Goal: Transaction & Acquisition: Obtain resource

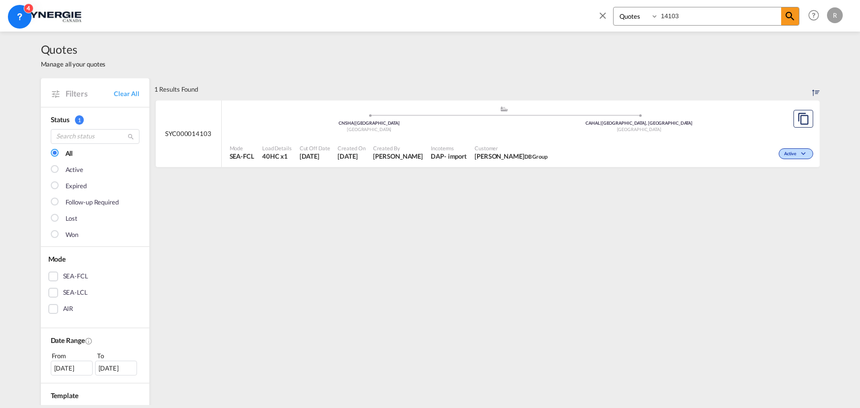
select select "Quotes"
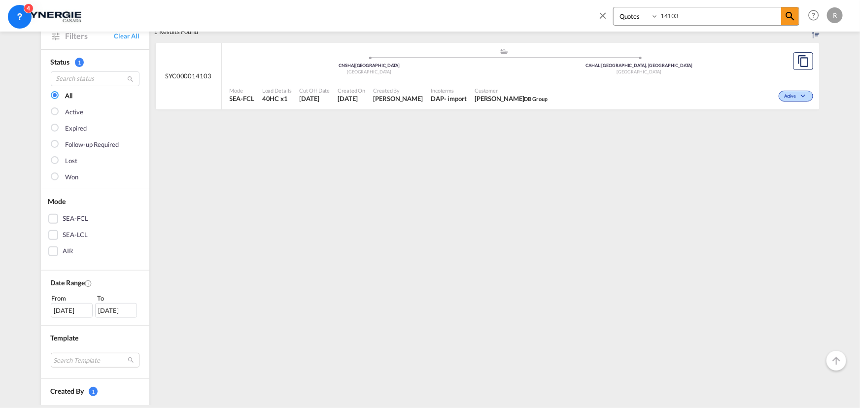
scroll to position [134, 0]
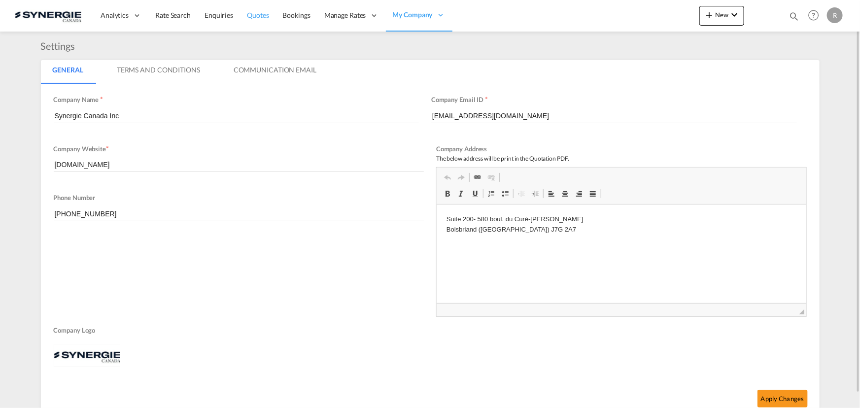
click at [255, 12] on span "Quotes" at bounding box center [258, 15] width 22 height 8
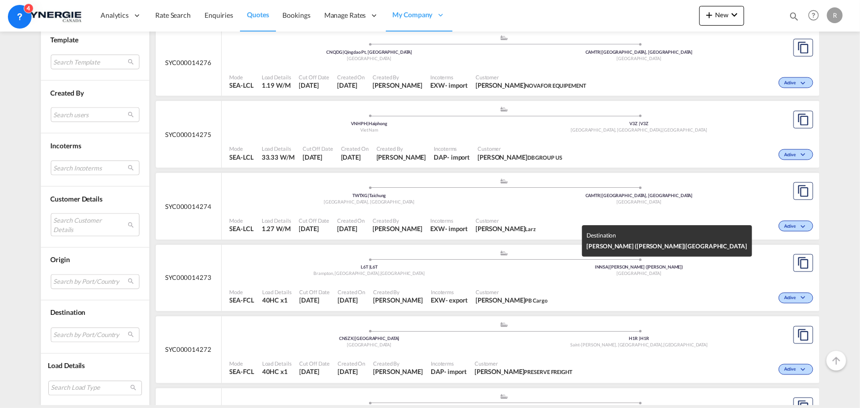
scroll to position [806, 0]
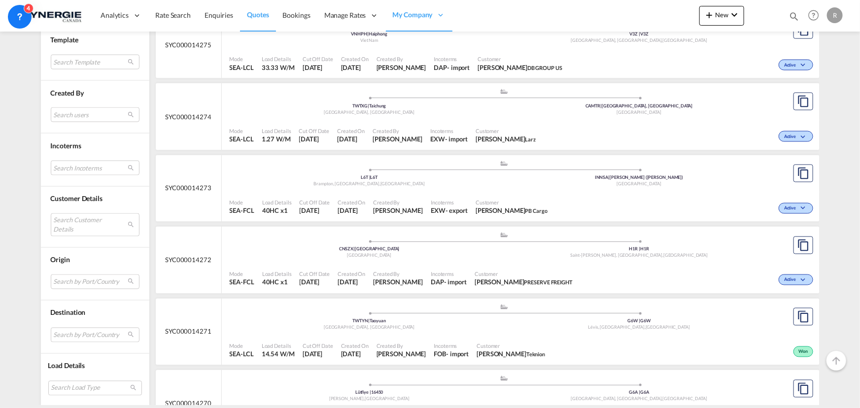
click at [514, 271] on span "Customer" at bounding box center [524, 274] width 98 height 7
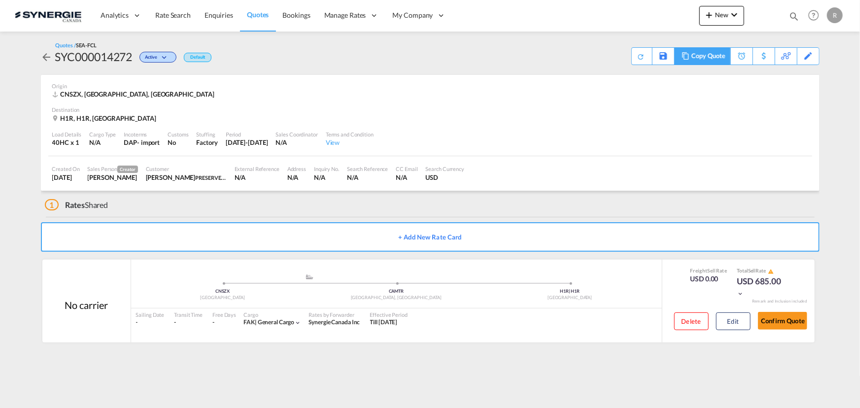
click at [720, 57] on div "Copy Quote" at bounding box center [709, 56] width 34 height 17
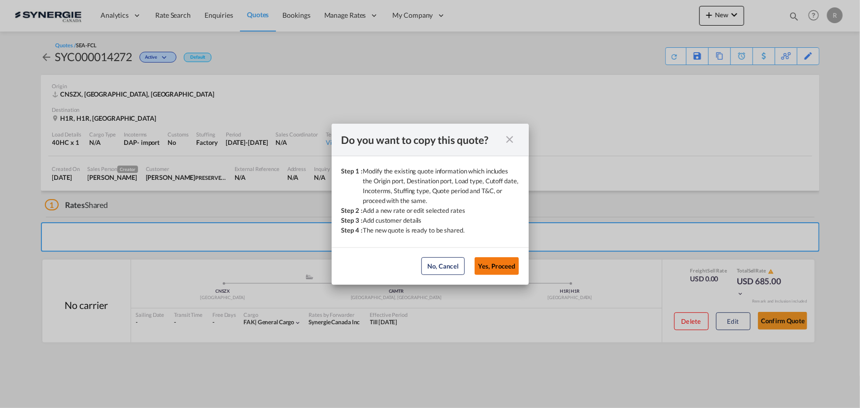
click at [483, 271] on button "Yes, Proceed" at bounding box center [497, 266] width 44 height 18
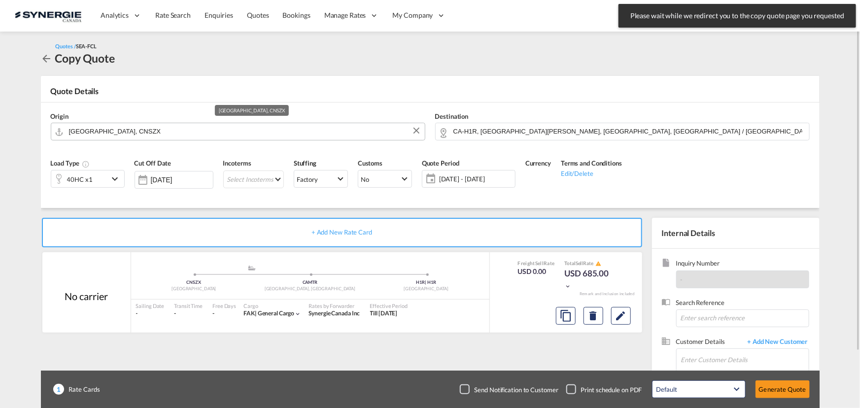
click at [147, 129] on input "Shenzhen, CNSZX" at bounding box center [244, 131] width 351 height 17
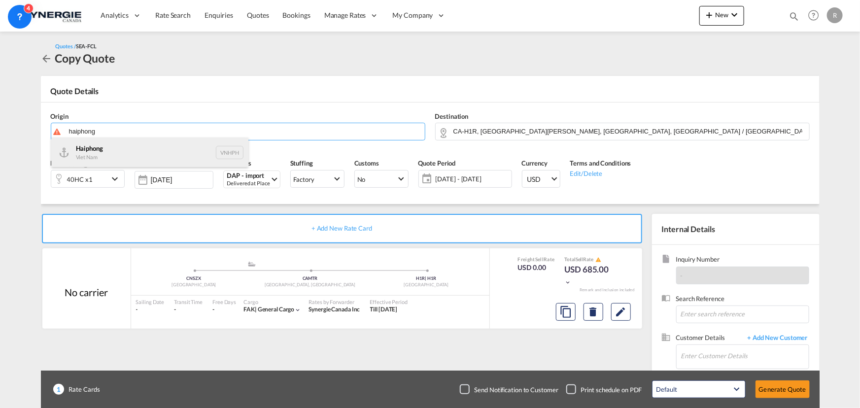
click at [101, 152] on div "Haiphong Viet Nam VNHPH" at bounding box center [149, 153] width 197 height 30
type input "Haiphong, VNHPH"
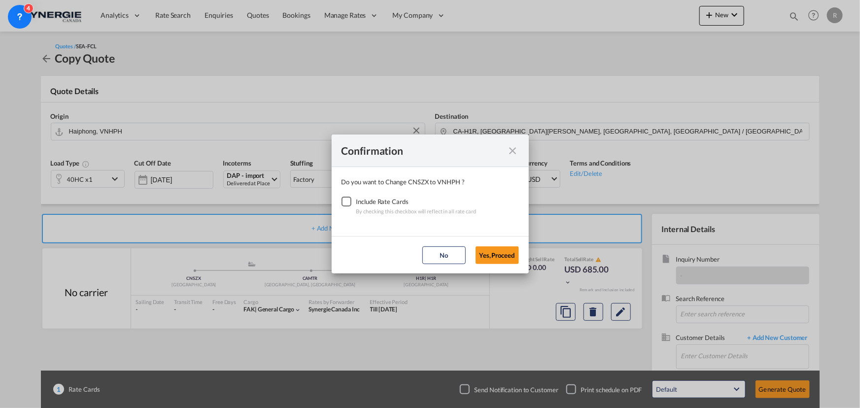
click at [346, 205] on div "Checkbox No Ink" at bounding box center [347, 202] width 10 height 10
click at [497, 256] on button "Yes,Proceed" at bounding box center [497, 255] width 43 height 18
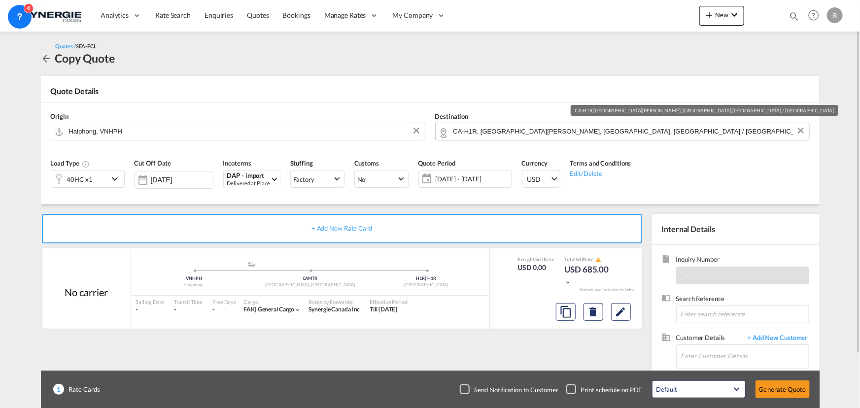
click at [613, 129] on input "CA-H1R, Saint-Léonard, QC, Quebec / Québec" at bounding box center [629, 131] width 351 height 17
click at [801, 131] on button "Clear Input" at bounding box center [801, 130] width 15 height 15
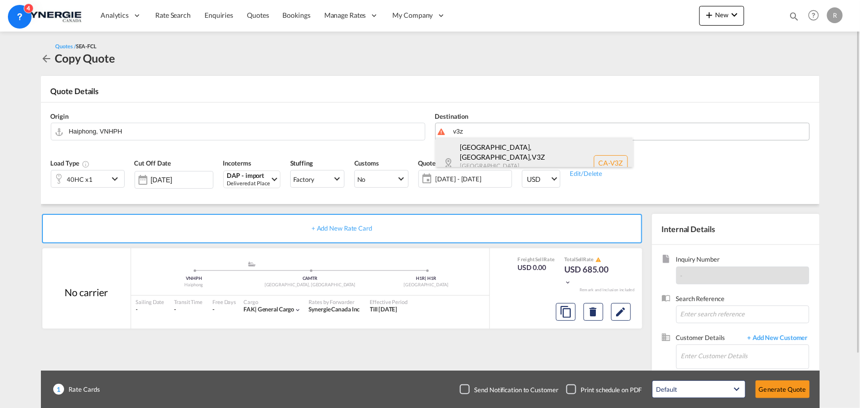
click at [470, 148] on div "Surrey, BC , V3Z British Columbia ... Canada CA-V3Z" at bounding box center [534, 163] width 197 height 51
type input "CA-V3Z, Surrey, BC, British Columbia ..."
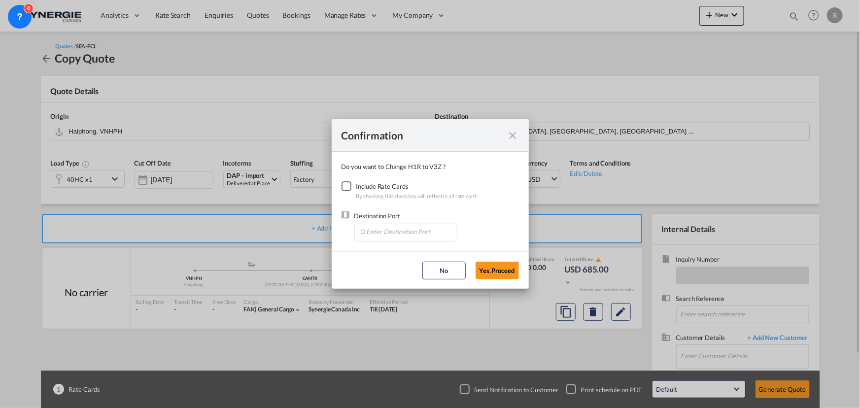
click at [350, 189] on div "Checkbox No Ink" at bounding box center [347, 186] width 10 height 10
click at [406, 233] on input "Enter Destination Port" at bounding box center [408, 231] width 98 height 15
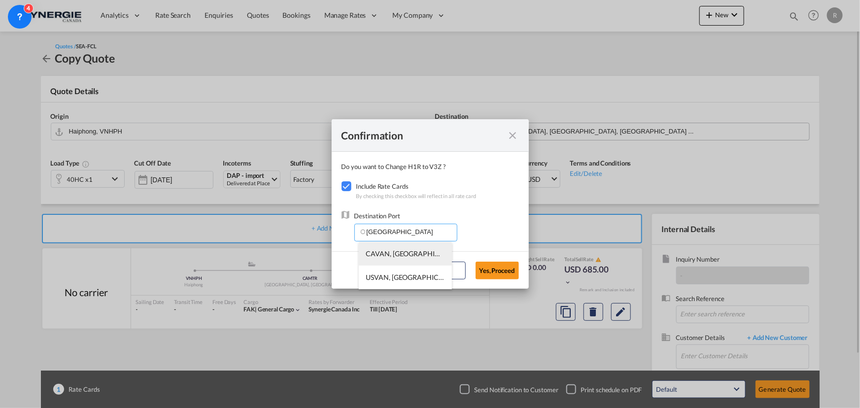
click at [380, 256] on span "CAVAN, Vancouver, BC, Canada, North America, Americas" at bounding box center [559, 253] width 386 height 8
type input "CAVAN, Vancouver, BC, Canada, North America, Americas"
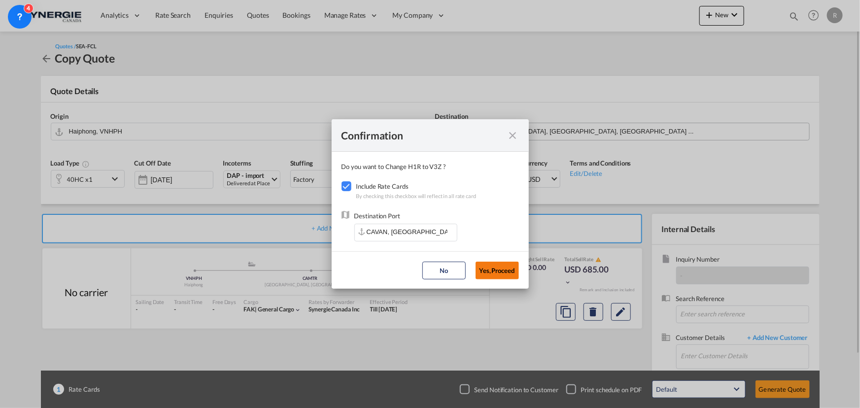
click at [497, 269] on button "Yes,Proceed" at bounding box center [497, 271] width 43 height 18
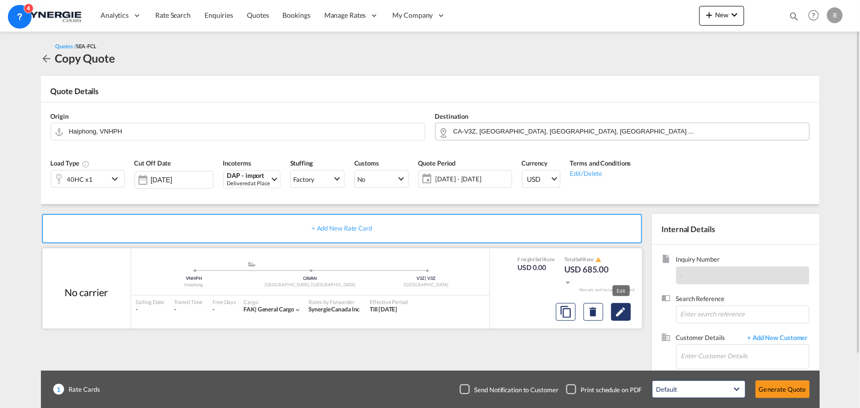
click at [624, 315] on md-icon "Edit" at bounding box center [621, 312] width 12 height 12
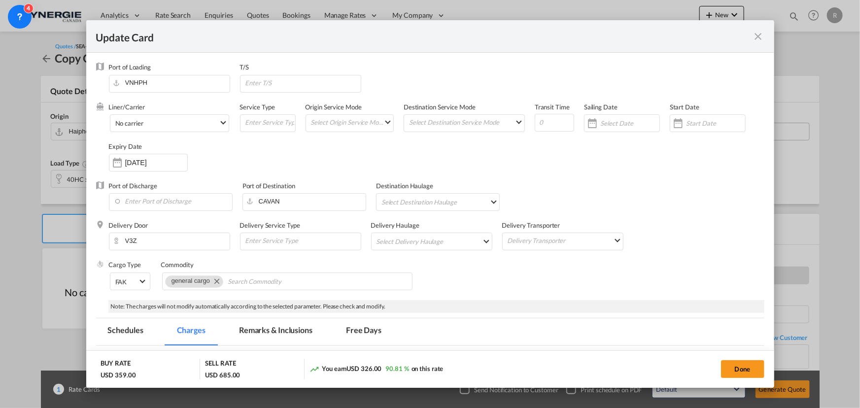
select select "per container"
select select "per B/L"
select select "per shipment"
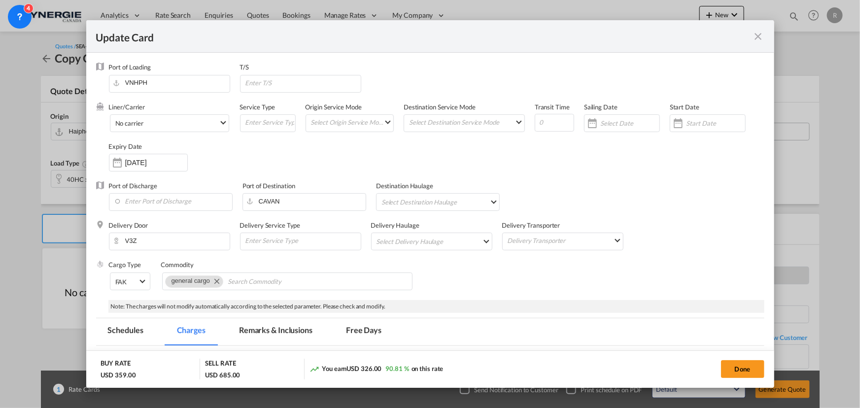
select select "per B/L"
select select "per_declaration"
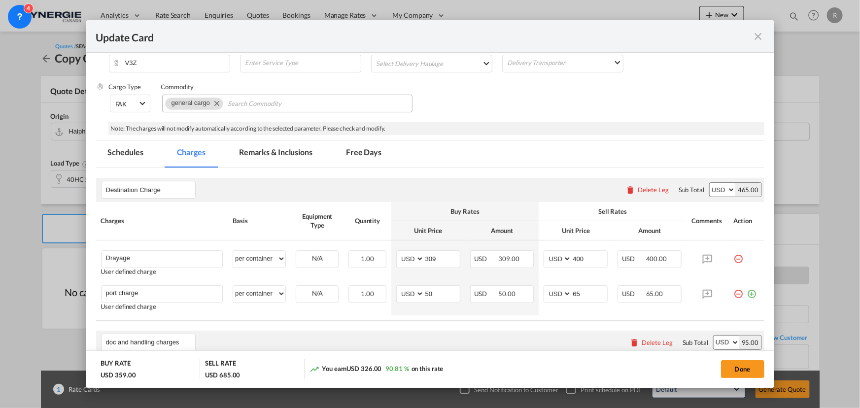
scroll to position [179, 0]
drag, startPoint x: 442, startPoint y: 260, endPoint x: 281, endPoint y: 216, distance: 167.1
click at [287, 229] on table "Charges Basis Equipment Type Quantity Buy Rates Sell Rates Comments Action Unit…" at bounding box center [430, 260] width 668 height 119
type input "485"
drag, startPoint x: 586, startPoint y: 256, endPoint x: 547, endPoint y: 252, distance: 39.1
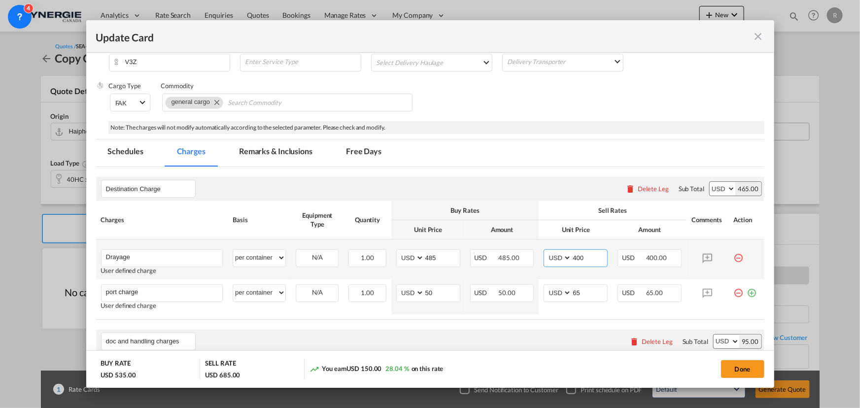
click at [547, 253] on md-input-container "AED AFN ALL AMD ANG AOA ARS AUD AWG AZN BAM BBD BDT BGN BHD BIF BMD BND BOB BRL…" at bounding box center [576, 258] width 64 height 18
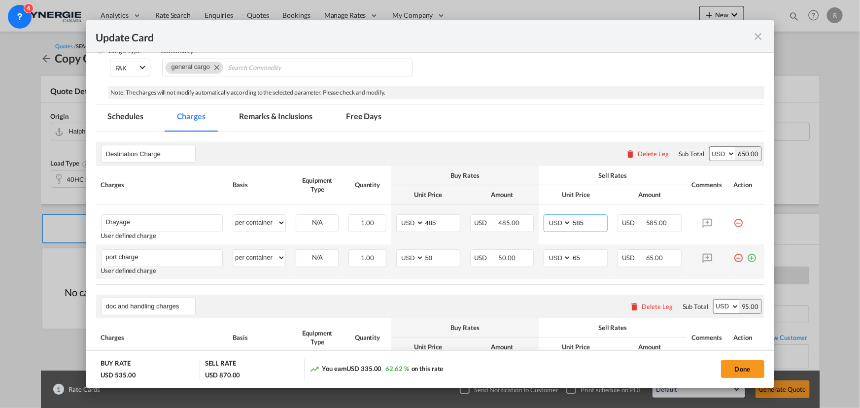
scroll to position [269, 0]
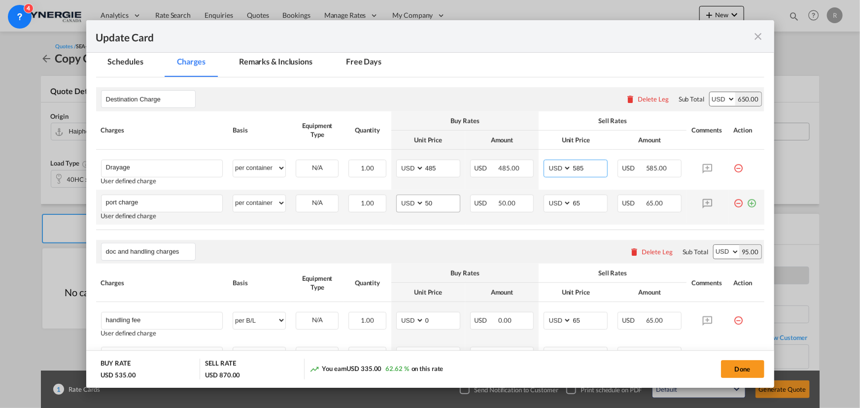
type input "585"
drag, startPoint x: 443, startPoint y: 202, endPoint x: 359, endPoint y: 198, distance: 83.9
click at [360, 199] on tr "port charge Please Enter User Defined Charges Cannot Be Published User defined …" at bounding box center [430, 207] width 668 height 35
type input "65"
drag, startPoint x: 571, startPoint y: 205, endPoint x: 552, endPoint y: 203, distance: 19.3
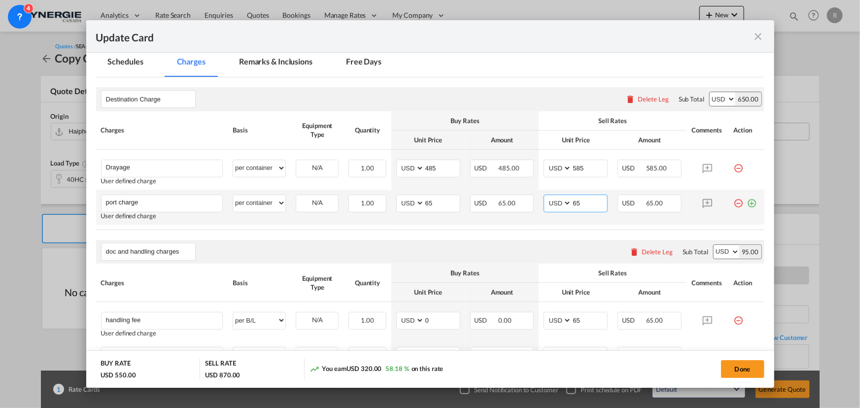
click at [552, 203] on md-input-container "AED AFN ALL AMD ANG AOA ARS AUD AWG AZN BAM BBD BDT BGN BHD BIF BMD BND BOB BRL…" at bounding box center [576, 204] width 64 height 18
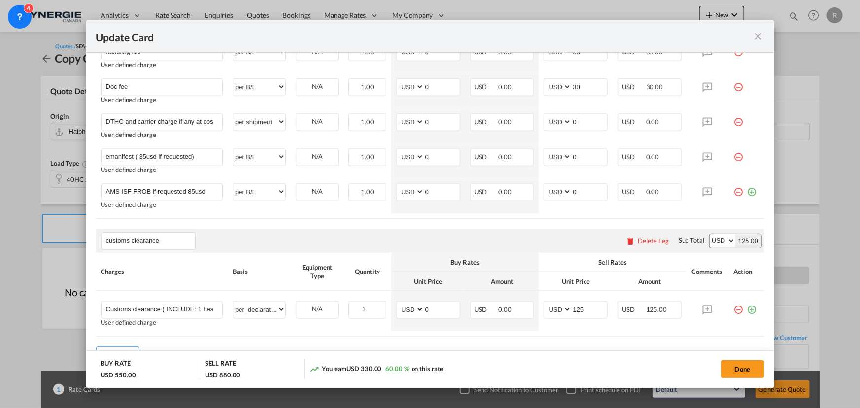
scroll to position [582, 0]
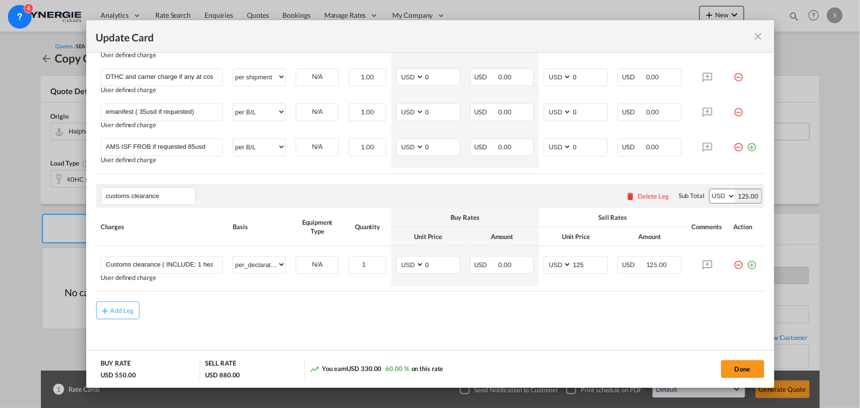
type input "75"
click at [653, 198] on div "Delete Leg" at bounding box center [653, 196] width 31 height 8
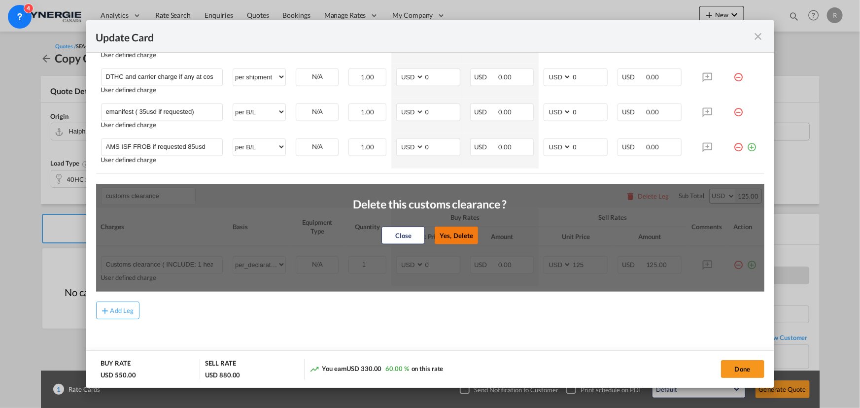
click at [453, 234] on button "Yes, Delete" at bounding box center [456, 236] width 43 height 18
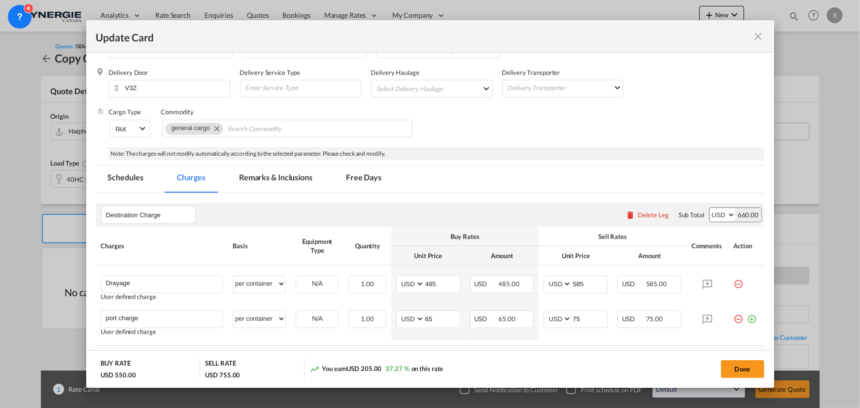
scroll to position [19, 0]
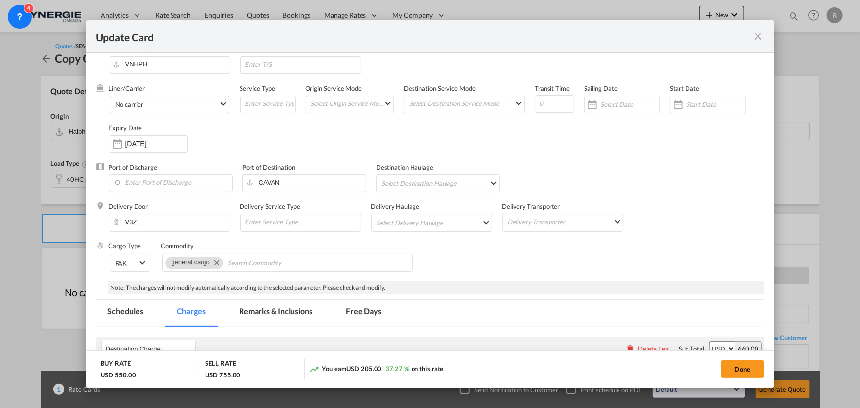
click at [260, 311] on md-tab-item "Remarks & Inclusions" at bounding box center [275, 313] width 97 height 27
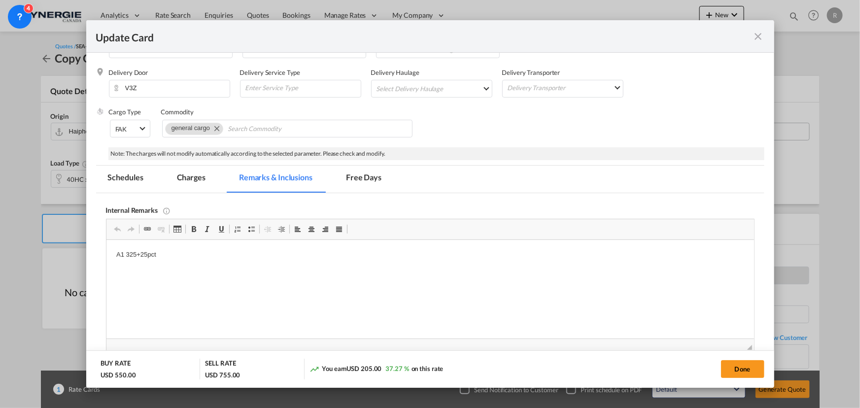
scroll to position [243, 0]
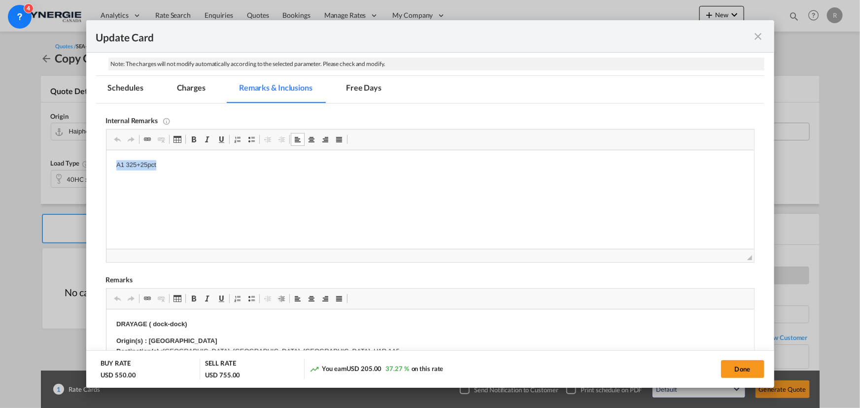
drag, startPoint x: 115, startPoint y: 164, endPoint x: 221, endPoint y: 177, distance: 107.2
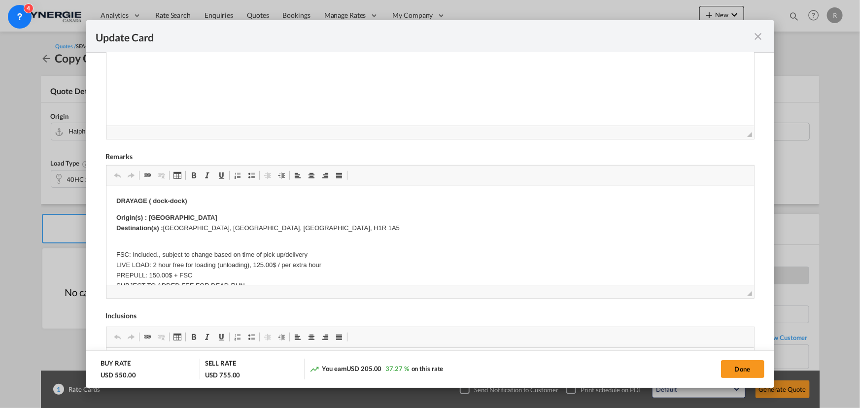
scroll to position [377, 0]
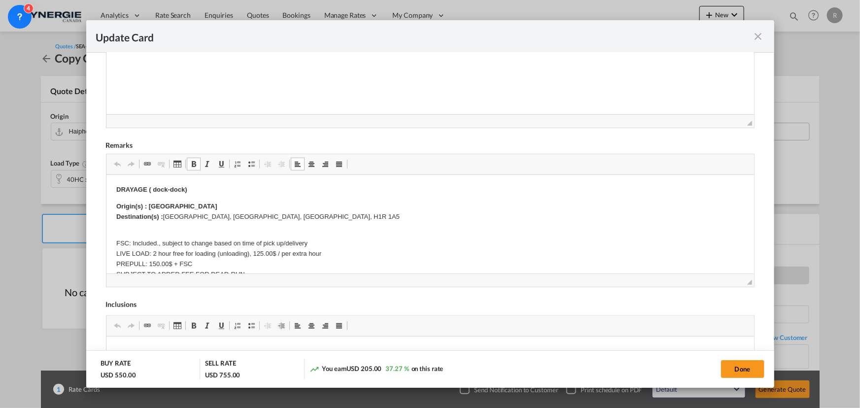
drag, startPoint x: 148, startPoint y: 206, endPoint x: 183, endPoint y: 205, distance: 35.0
click at [150, 204] on strong "Origin(s) : Montreal Destination(s) :" at bounding box center [166, 212] width 101 height 18
drag, startPoint x: 147, startPoint y: 204, endPoint x: 209, endPoint y: 209, distance: 62.3
click at [209, 209] on p "Origin(s) : Montreal Destination(s) : Montréal, QC, Canada, H1R 1A5" at bounding box center [430, 212] width 628 height 21
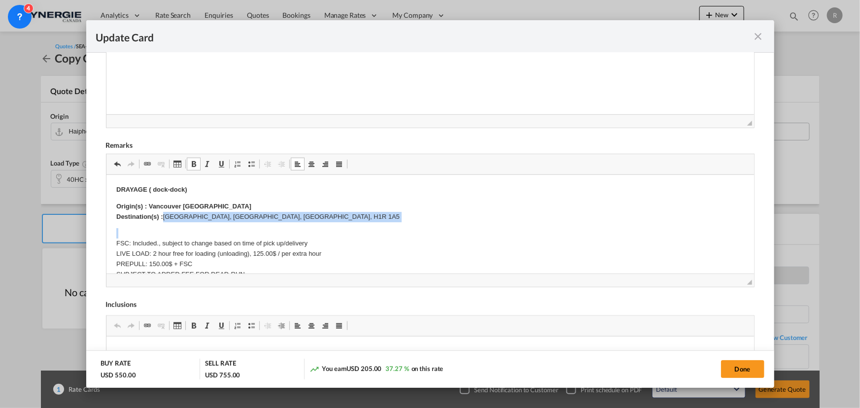
drag, startPoint x: 164, startPoint y: 216, endPoint x: 312, endPoint y: 225, distance: 147.7
click at [312, 225] on body "DRAYAGE ( dock-dock) Origin(s) : Vancouver CY Destination(s) : Montréal, QC, Ca…" at bounding box center [430, 254] width 628 height 139
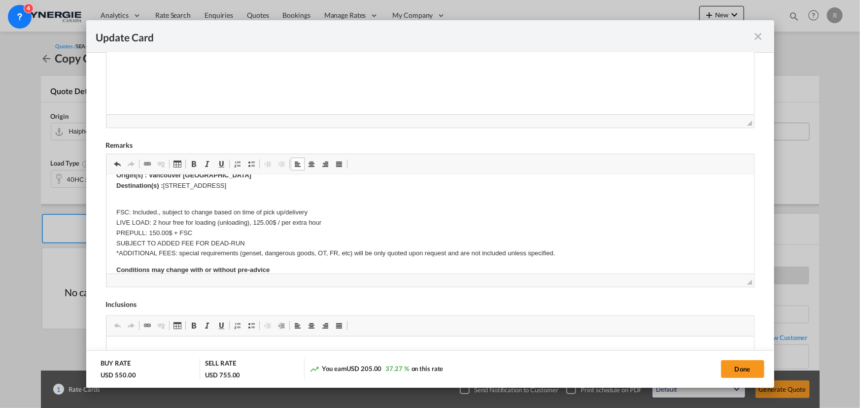
scroll to position [44, 0]
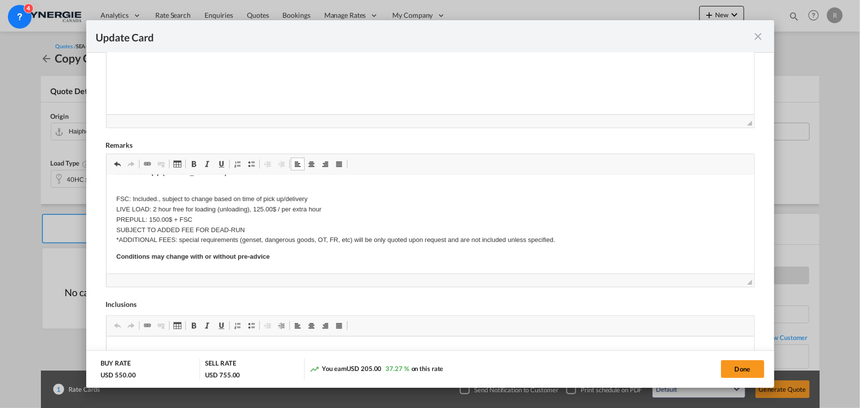
click at [155, 208] on p "FSC: Included., subject to change based on time of pick up/delivery LIVE LOAD: …" at bounding box center [430, 215] width 628 height 62
click at [738, 367] on button "Done" at bounding box center [742, 369] width 43 height 18
type input "19 Sep 2025"
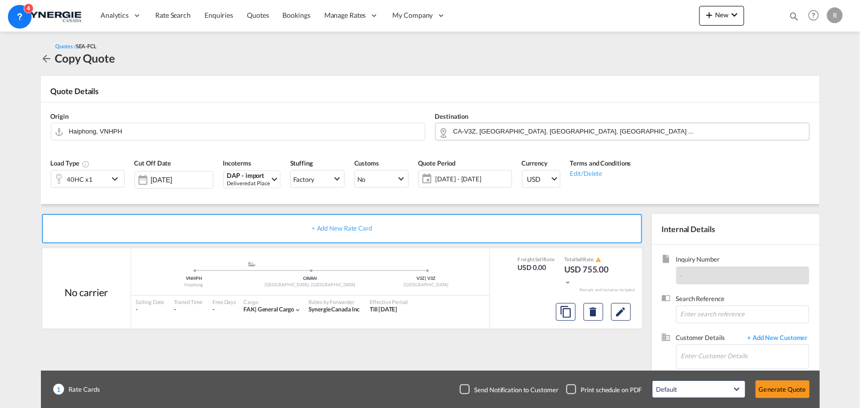
scroll to position [187, 0]
click at [688, 363] on input "Enter Customer Details" at bounding box center [745, 356] width 128 height 22
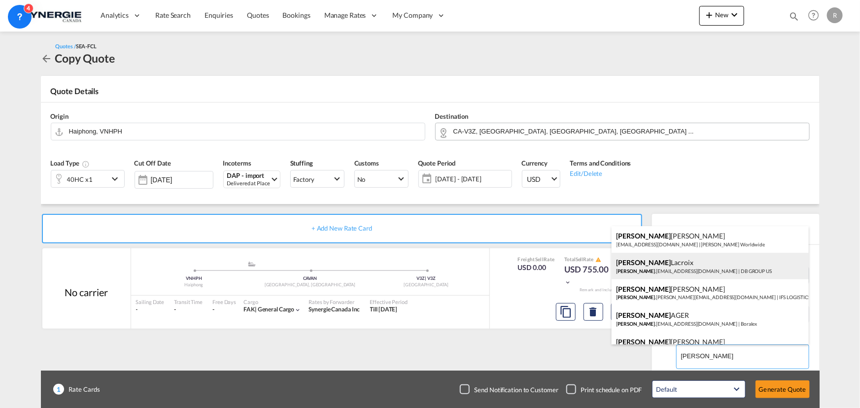
click at [667, 269] on div "Elizabeth Lacroix elizabeth .lacroix@dbgroup.net | DB GROUP US" at bounding box center [710, 266] width 197 height 27
type input "DB GROUP US, Elizabeth Lacroix, elizabeth.lacroix@dbgroup.net"
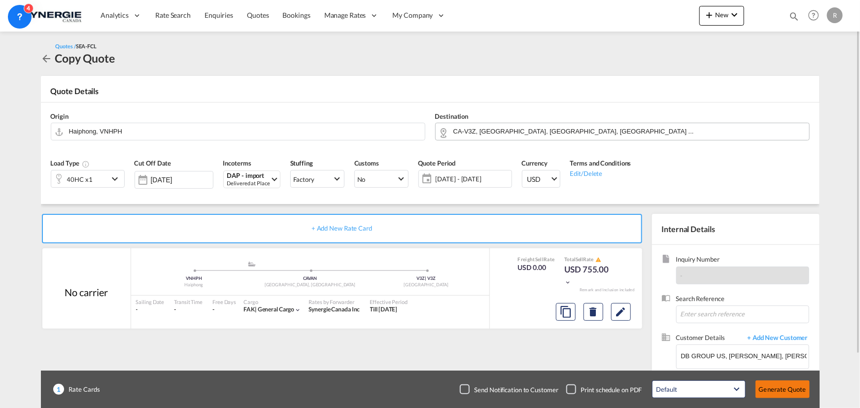
click at [789, 390] on button "Generate Quote" at bounding box center [783, 390] width 54 height 18
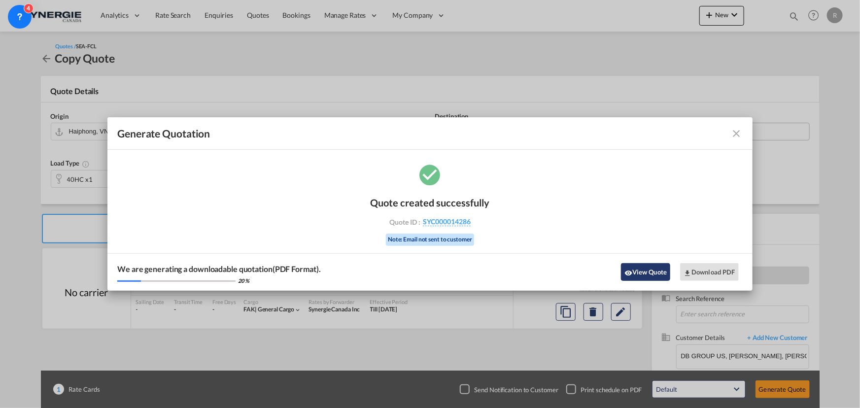
click at [646, 270] on button "View Quote" at bounding box center [645, 272] width 49 height 18
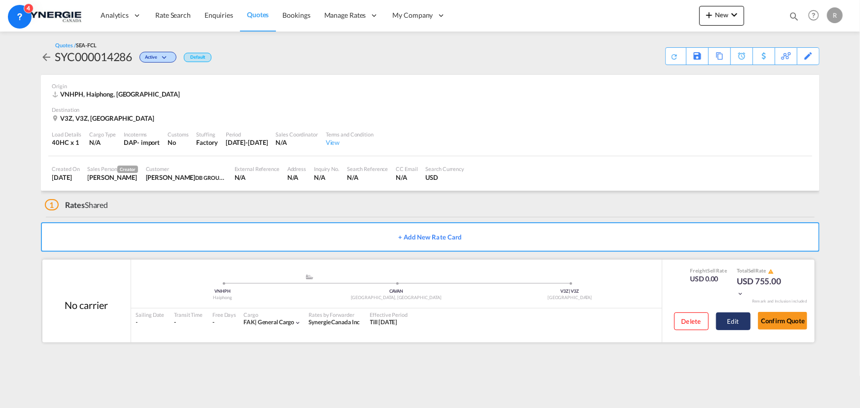
click at [724, 323] on button "Edit" at bounding box center [733, 322] width 35 height 18
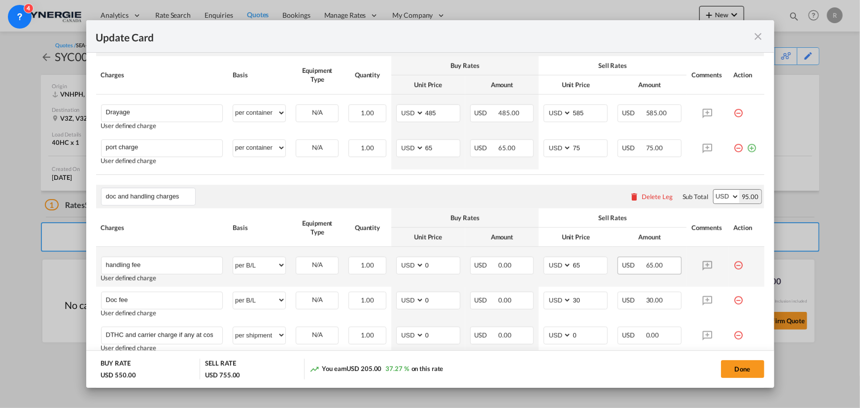
scroll to position [269, 0]
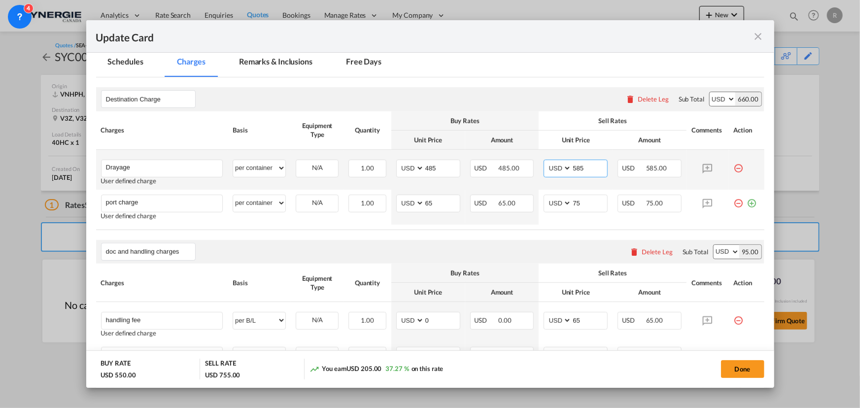
click at [575, 164] on input "585" at bounding box center [589, 167] width 35 height 15
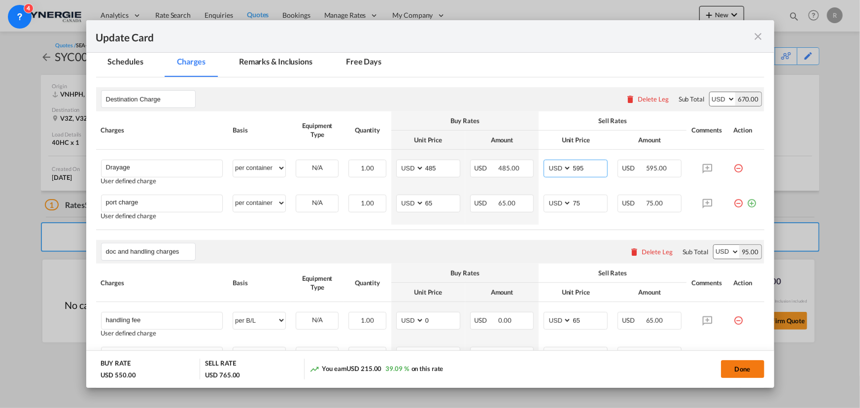
type input "595"
click at [732, 367] on button "Done" at bounding box center [742, 369] width 43 height 18
type input "19 Sep 2025"
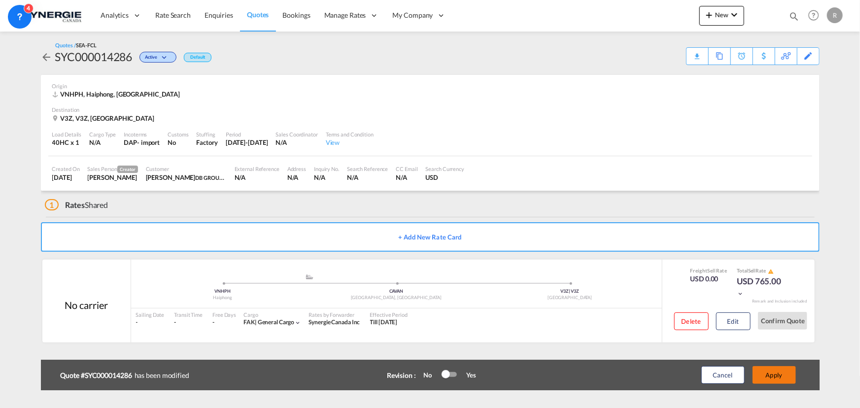
click at [774, 377] on button "Apply" at bounding box center [774, 375] width 43 height 18
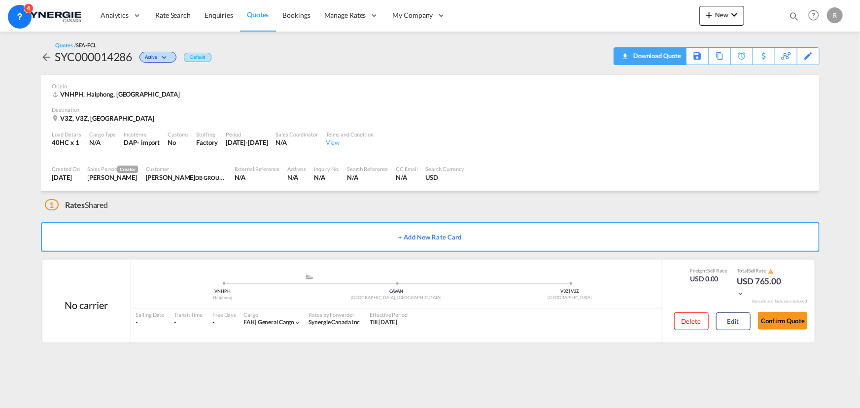
click at [670, 58] on div "Download Quote" at bounding box center [656, 56] width 50 height 16
